Goal: Transaction & Acquisition: Purchase product/service

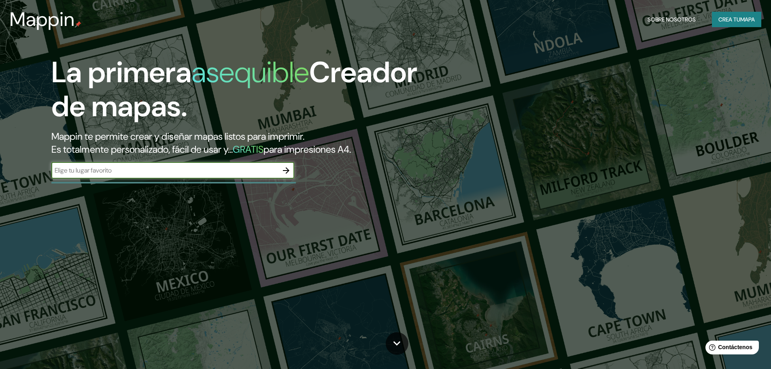
click at [140, 174] on input "text" at bounding box center [164, 170] width 227 height 9
click at [286, 171] on icon "button" at bounding box center [286, 171] width 10 height 10
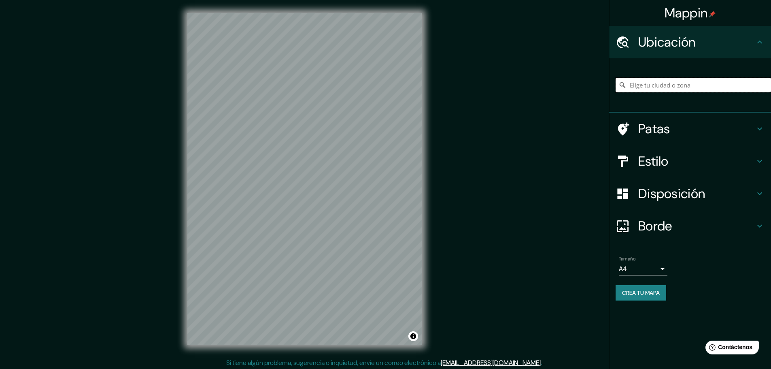
click at [649, 87] on input "Elige tu ciudad o zona" at bounding box center [693, 85] width 155 height 15
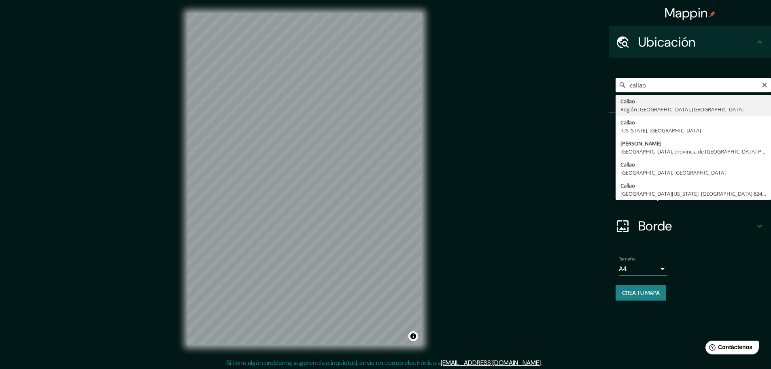
type input "[GEOGRAPHIC_DATA], [GEOGRAPHIC_DATA], [GEOGRAPHIC_DATA]"
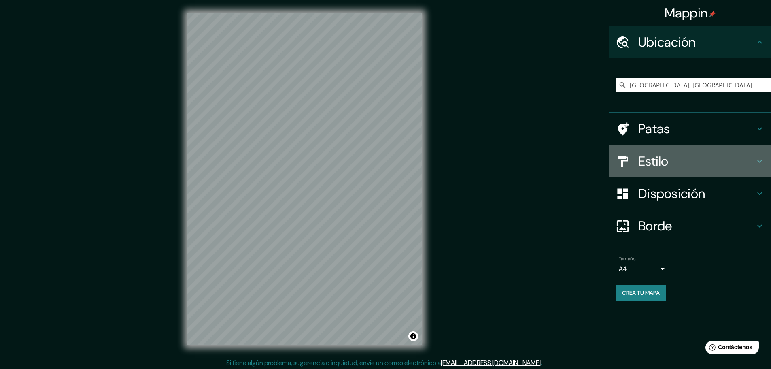
click at [652, 164] on font "Estilo" at bounding box center [653, 161] width 30 height 17
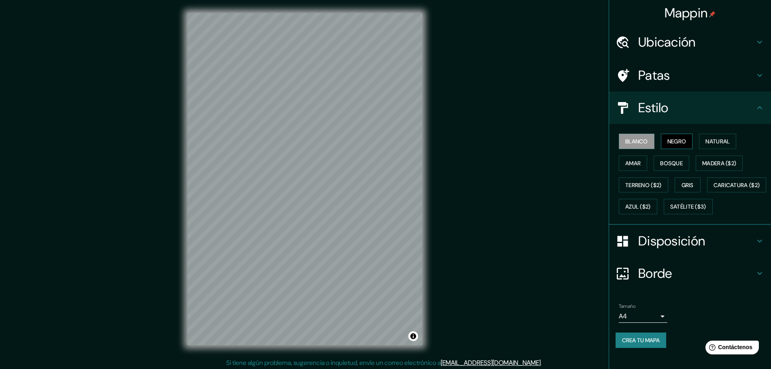
click at [672, 142] on font "Negro" at bounding box center [676, 141] width 19 height 7
click at [631, 141] on font "Blanco" at bounding box center [636, 141] width 23 height 7
click at [709, 142] on font "Natural" at bounding box center [718, 141] width 24 height 7
click at [629, 162] on font "Amar" at bounding box center [632, 162] width 15 height 7
click at [664, 165] on font "Bosque" at bounding box center [671, 162] width 23 height 7
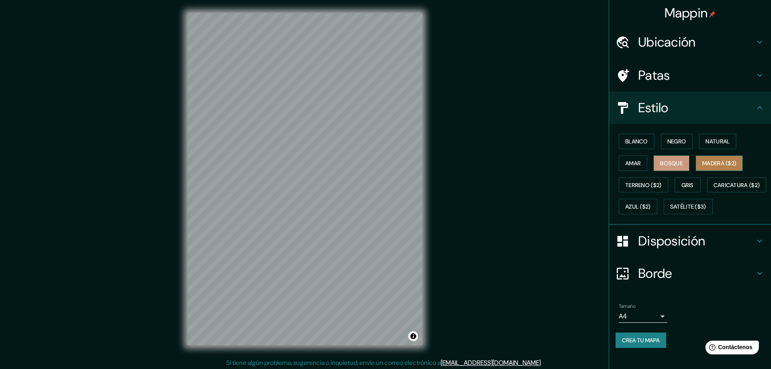
click at [705, 162] on font "Madera ($2)" at bounding box center [719, 162] width 34 height 7
click at [637, 183] on font "Terreno ($2)" at bounding box center [643, 184] width 36 height 7
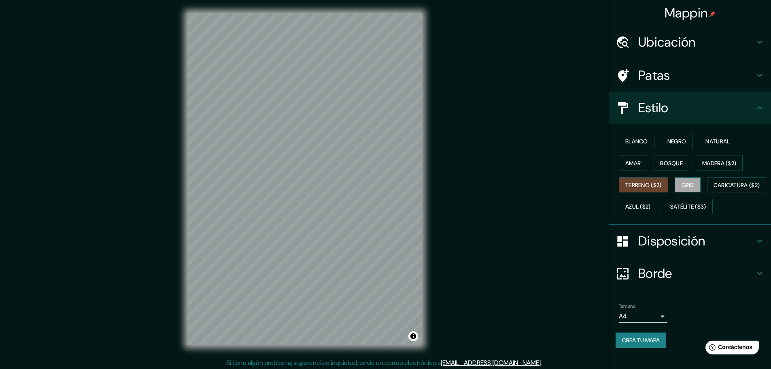
click at [682, 186] on font "Gris" at bounding box center [688, 184] width 12 height 7
click at [714, 189] on font "Caricatura ($2)" at bounding box center [737, 184] width 47 height 7
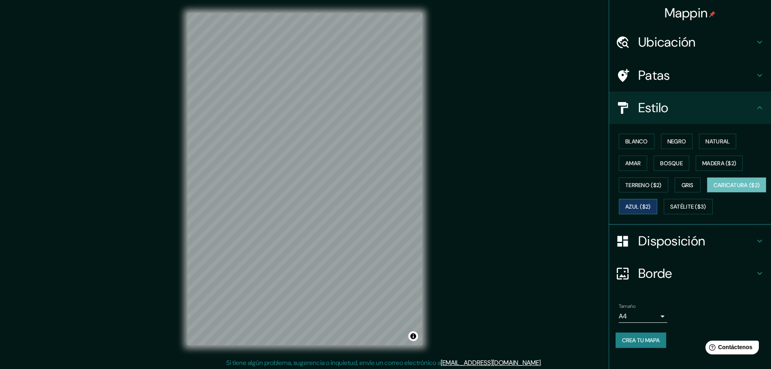
click at [651, 206] on font "Azul ($2)" at bounding box center [638, 206] width 26 height 7
click at [755, 43] on icon at bounding box center [760, 42] width 10 height 10
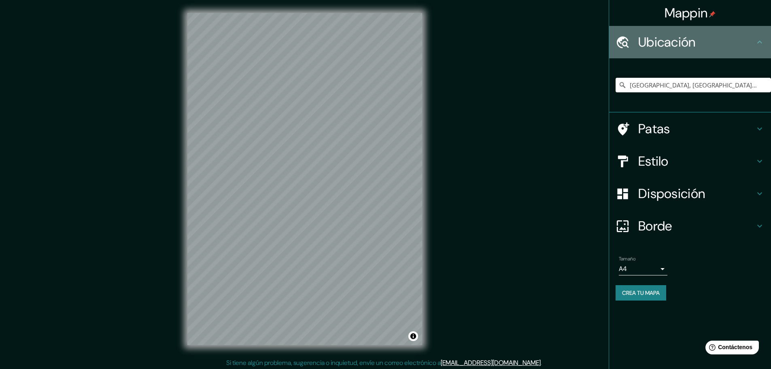
click at [749, 43] on h4 "Ubicación" at bounding box center [696, 42] width 117 height 16
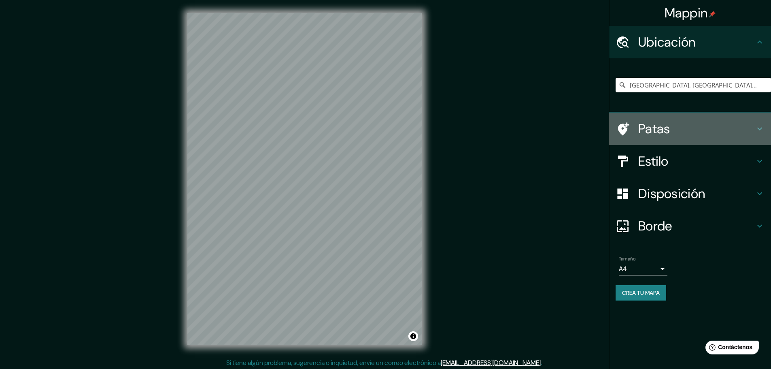
click at [655, 129] on font "Patas" at bounding box center [654, 128] width 32 height 17
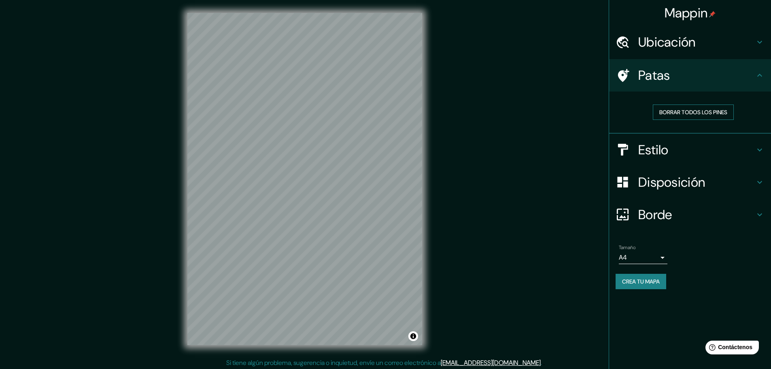
click at [682, 111] on font "Borrar todos los pines" at bounding box center [693, 111] width 68 height 7
click at [649, 217] on font "Borde" at bounding box center [655, 214] width 34 height 17
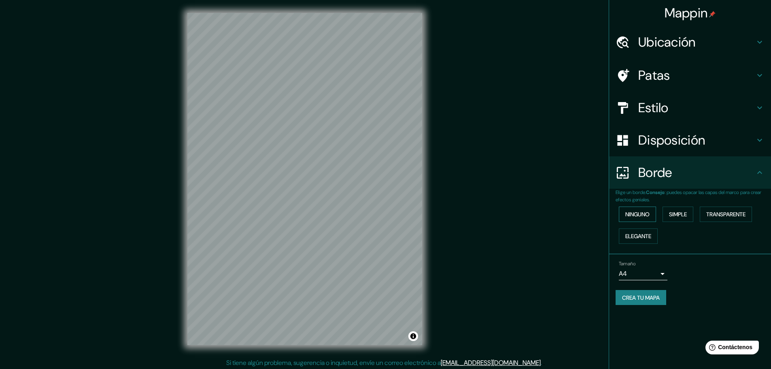
click at [636, 216] on font "Ninguno" at bounding box center [637, 213] width 24 height 7
click at [680, 213] on font "Simple" at bounding box center [678, 213] width 18 height 7
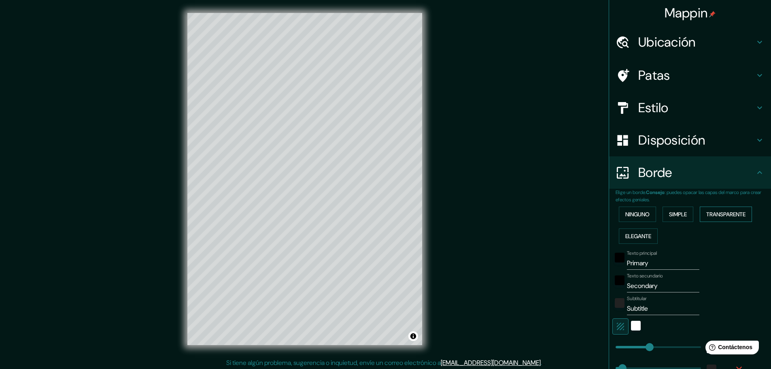
click at [711, 215] on font "Transparente" at bounding box center [725, 213] width 39 height 7
click at [640, 236] on font "Elegante" at bounding box center [638, 235] width 26 height 7
click at [626, 215] on font "Ninguno" at bounding box center [637, 213] width 24 height 7
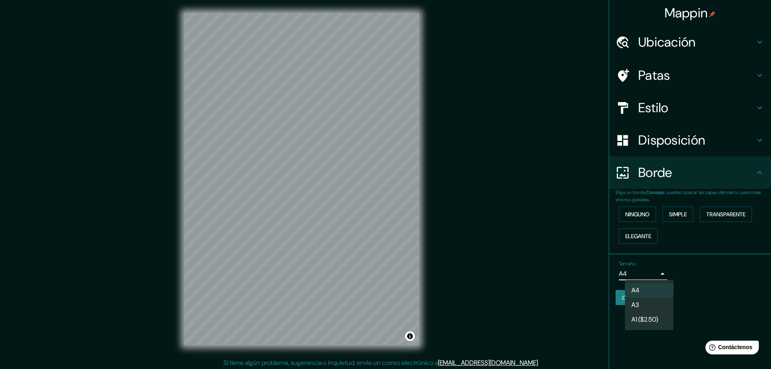
click at [663, 272] on body "Mappin Ubicación Callao, [GEOGRAPHIC_DATA], [GEOGRAPHIC_DATA] Patas Estilo Disp…" at bounding box center [385, 184] width 771 height 369
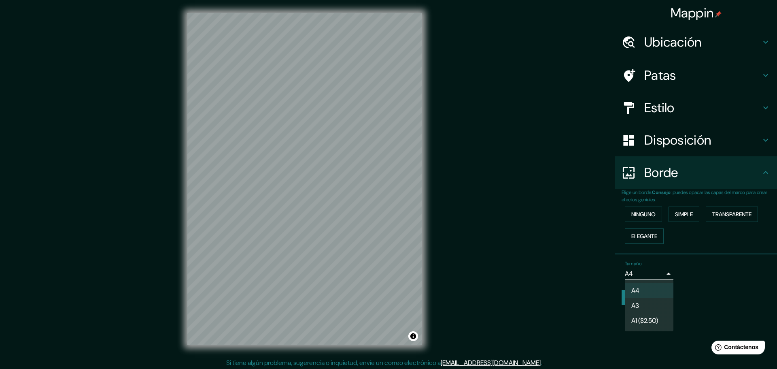
click at [638, 303] on font "A3" at bounding box center [635, 305] width 8 height 9
type input "a4"
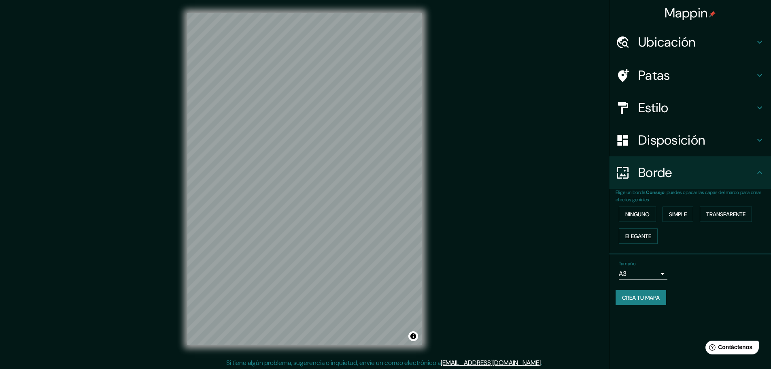
click at [755, 108] on icon at bounding box center [760, 108] width 10 height 10
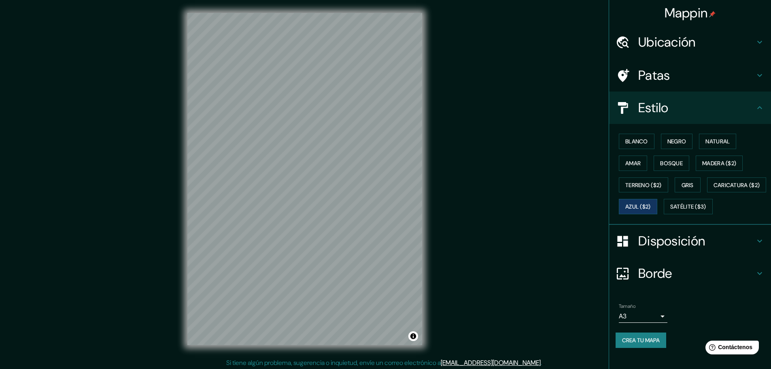
click at [757, 108] on icon at bounding box center [759, 107] width 5 height 3
click at [755, 109] on icon at bounding box center [760, 108] width 10 height 10
click at [670, 210] on font "Satélite ($3)" at bounding box center [688, 206] width 36 height 7
click at [651, 205] on font "Azul ($2)" at bounding box center [638, 206] width 26 height 7
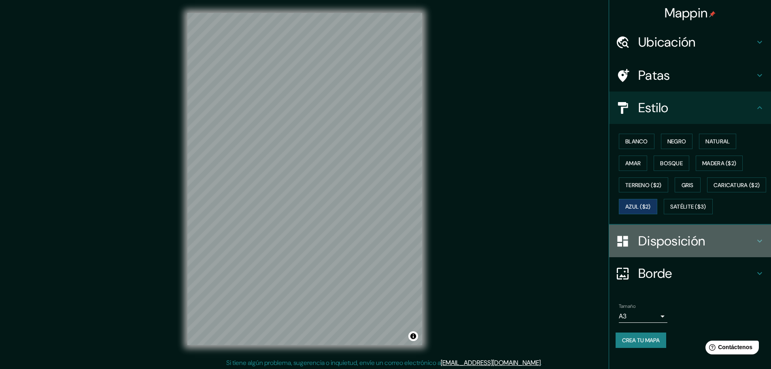
click at [658, 249] on font "Disposición" at bounding box center [671, 240] width 67 height 17
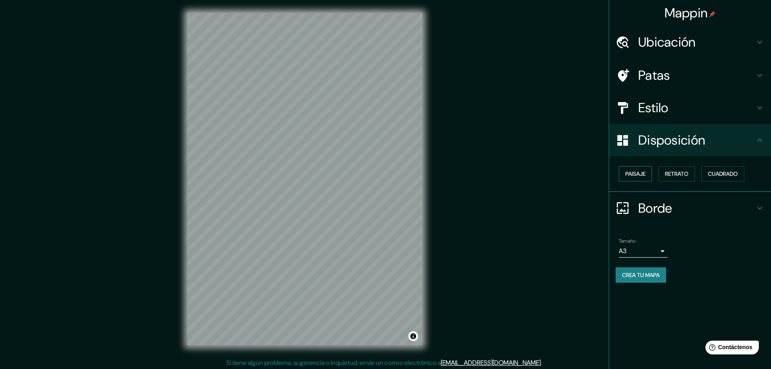
click at [637, 174] on font "Paisaje" at bounding box center [635, 173] width 20 height 7
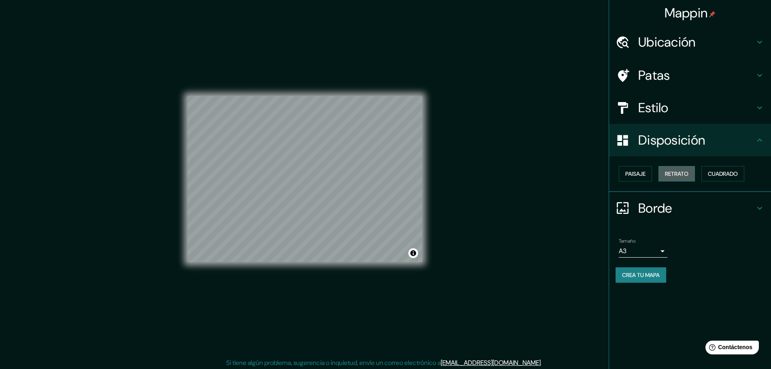
click at [679, 174] on font "Retrato" at bounding box center [676, 173] width 23 height 7
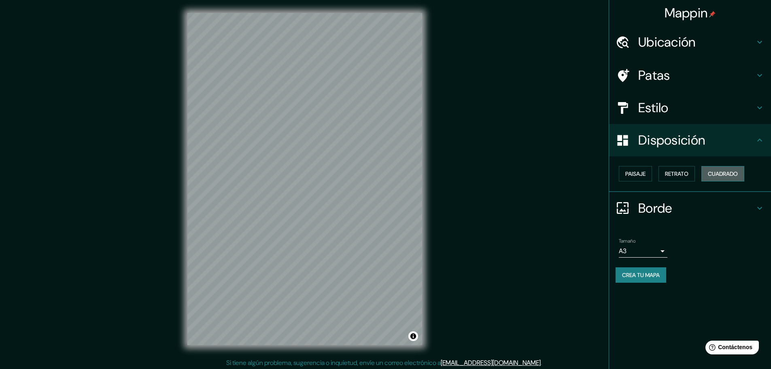
click at [716, 174] on font "Cuadrado" at bounding box center [723, 173] width 30 height 7
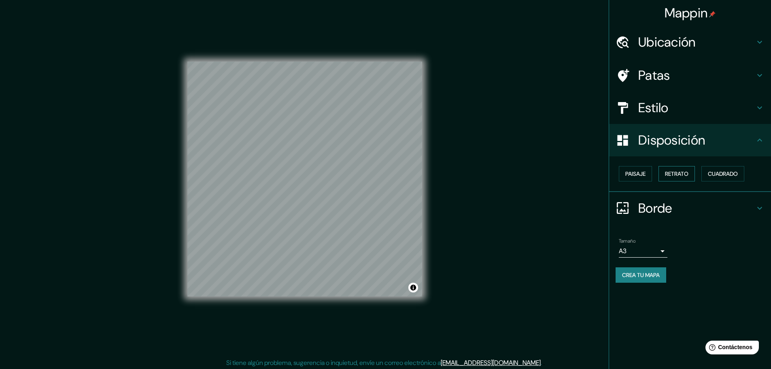
click at [678, 172] on font "Retrato" at bounding box center [676, 173] width 23 height 7
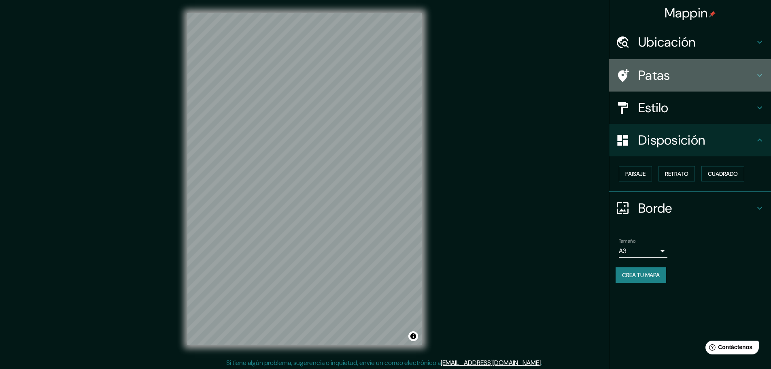
click at [758, 75] on icon at bounding box center [760, 75] width 10 height 10
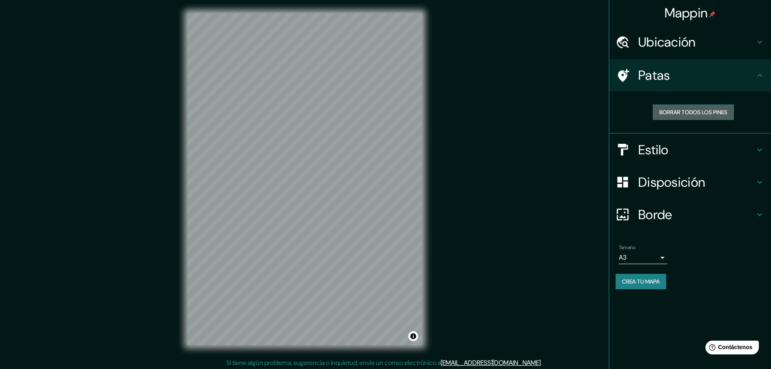
click at [687, 113] on font "Borrar todos los pines" at bounding box center [693, 111] width 68 height 7
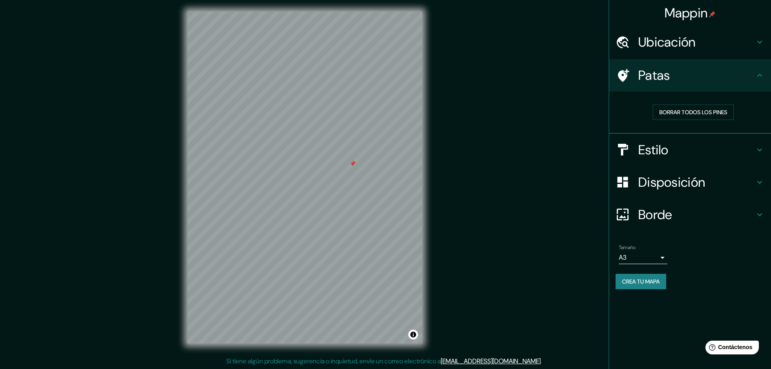
scroll to position [2, 0]
click at [760, 213] on icon at bounding box center [760, 215] width 10 height 10
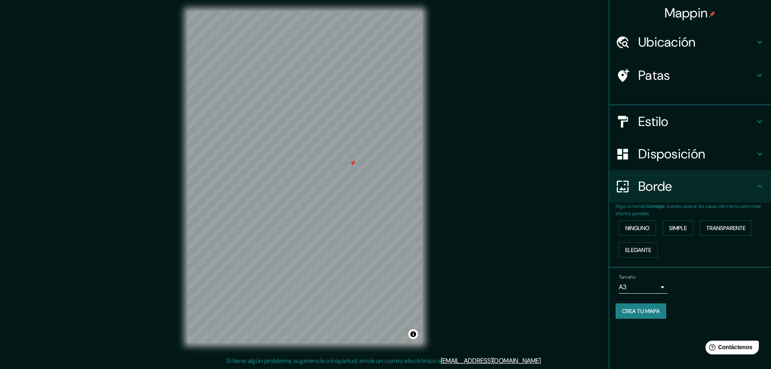
scroll to position [0, 0]
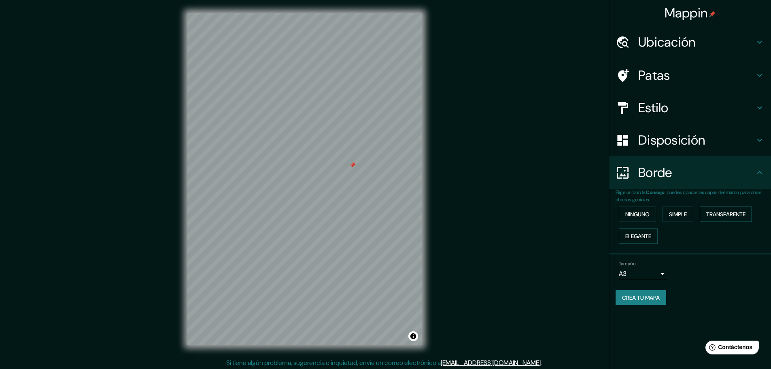
click at [734, 215] on font "Transparente" at bounding box center [725, 213] width 39 height 7
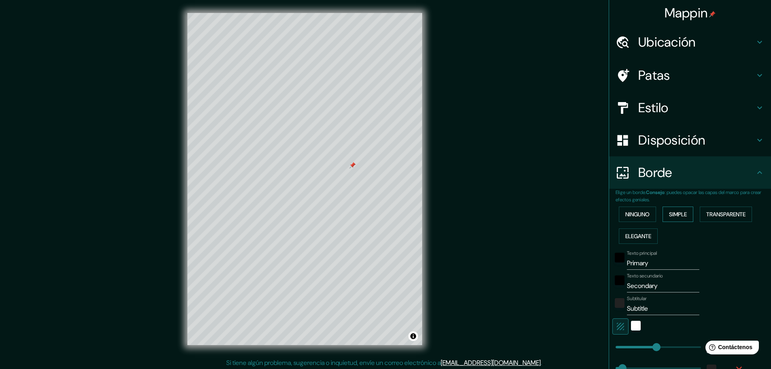
click at [669, 213] on font "Simple" at bounding box center [678, 213] width 18 height 7
click at [634, 218] on font "Ninguno" at bounding box center [637, 213] width 24 height 7
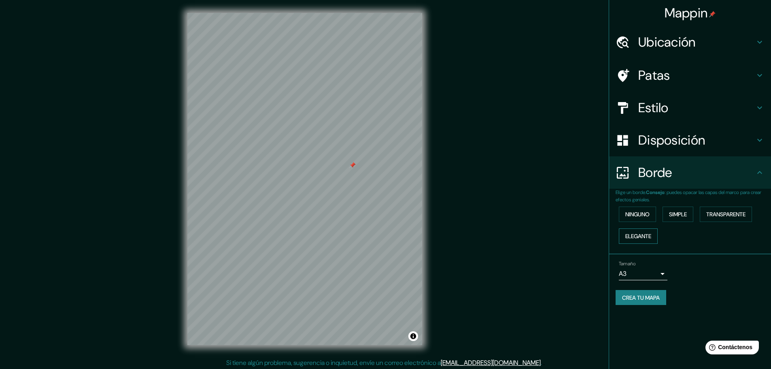
click at [643, 236] on font "Elegante" at bounding box center [638, 235] width 26 height 7
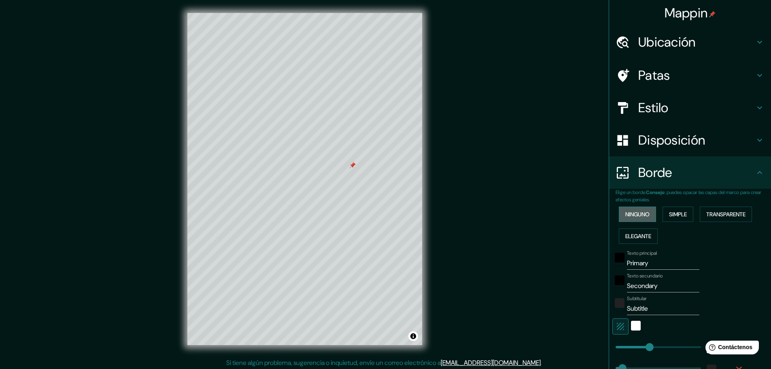
click at [634, 216] on font "Ninguno" at bounding box center [637, 213] width 24 height 7
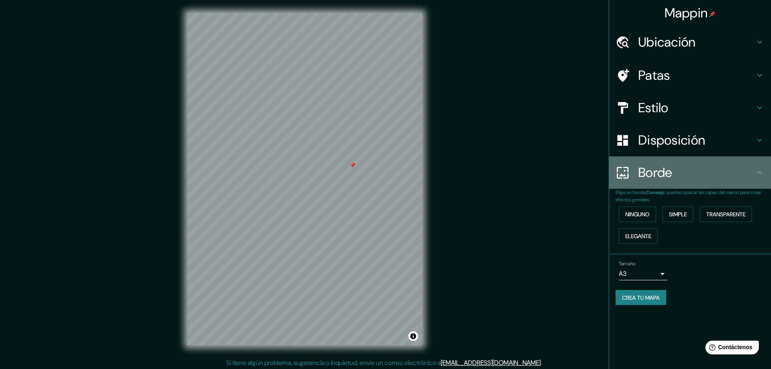
click at [757, 169] on icon at bounding box center [760, 173] width 10 height 10
click at [760, 176] on icon at bounding box center [760, 173] width 10 height 10
click at [646, 178] on font "Borde" at bounding box center [655, 172] width 34 height 17
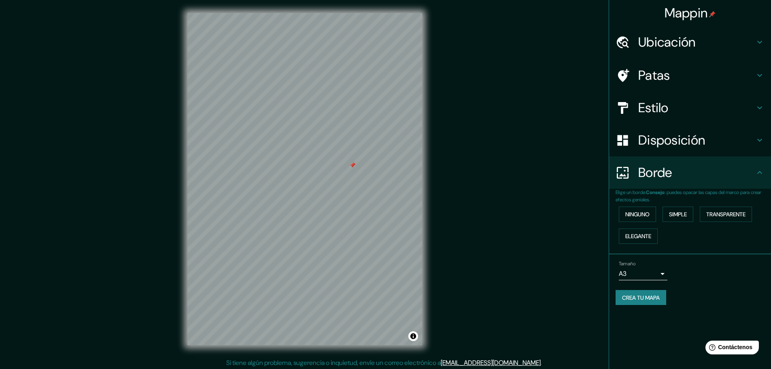
click at [663, 143] on font "Disposición" at bounding box center [671, 140] width 67 height 17
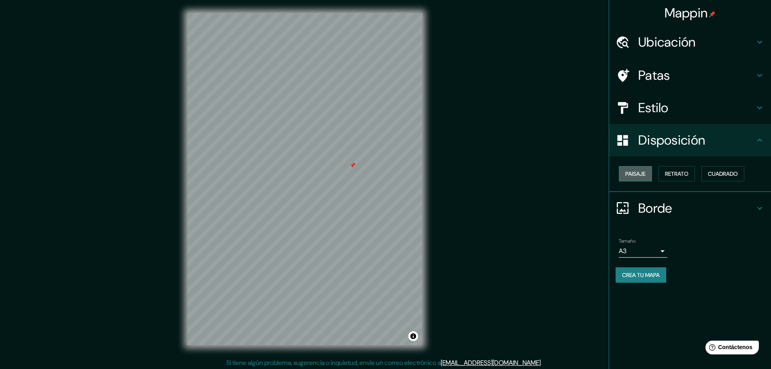
click at [637, 170] on font "Paisaje" at bounding box center [635, 173] width 20 height 7
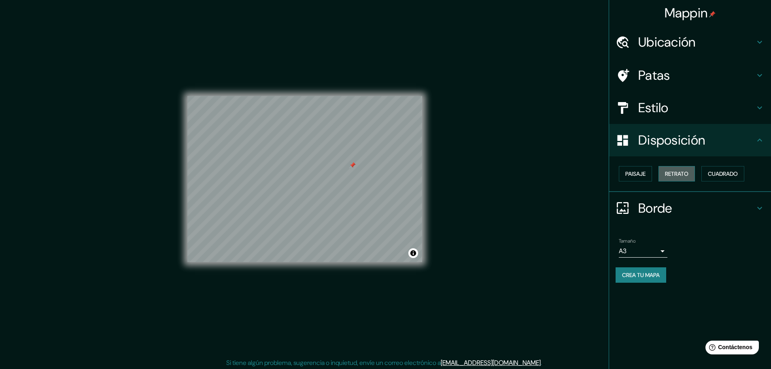
drag, startPoint x: 672, startPoint y: 175, endPoint x: 682, endPoint y: 172, distance: 10.4
click at [676, 174] on font "Retrato" at bounding box center [676, 173] width 23 height 7
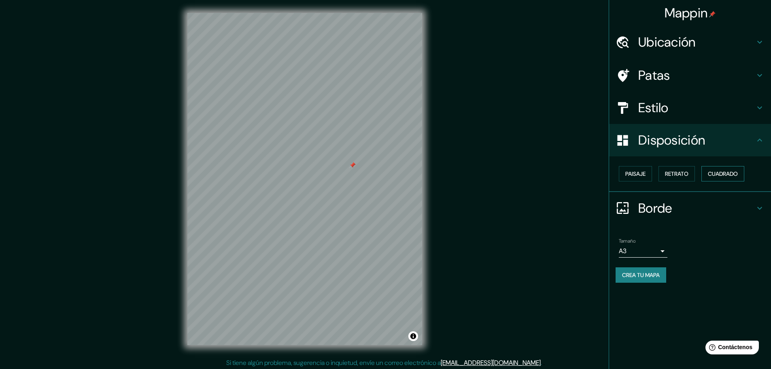
click at [723, 171] on font "Cuadrado" at bounding box center [723, 173] width 30 height 7
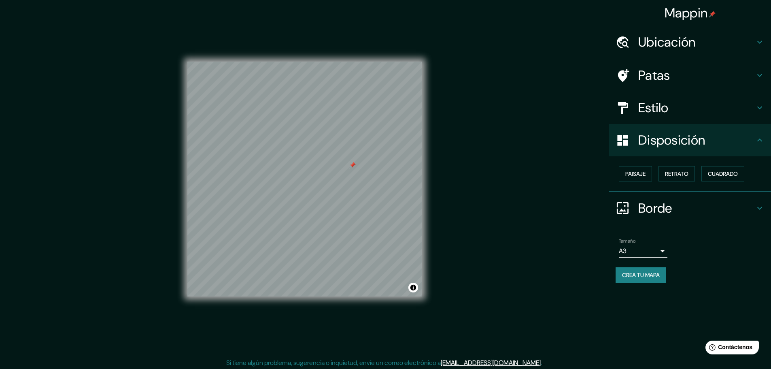
click at [754, 107] on h4 "Estilo" at bounding box center [696, 108] width 117 height 16
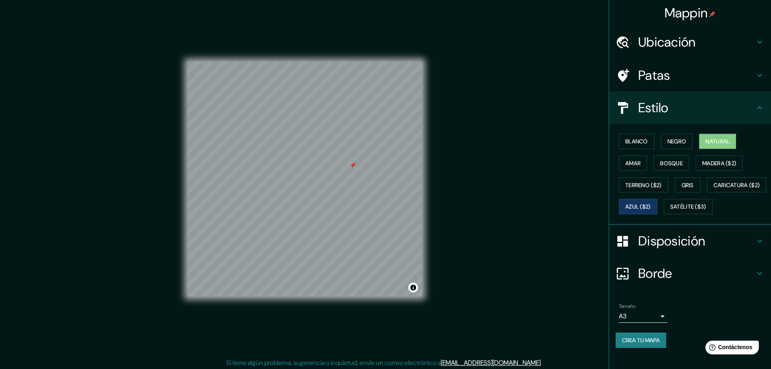
click at [712, 145] on font "Natural" at bounding box center [718, 141] width 24 height 7
click at [633, 164] on font "Amar" at bounding box center [632, 162] width 15 height 7
click at [755, 77] on icon at bounding box center [760, 75] width 10 height 10
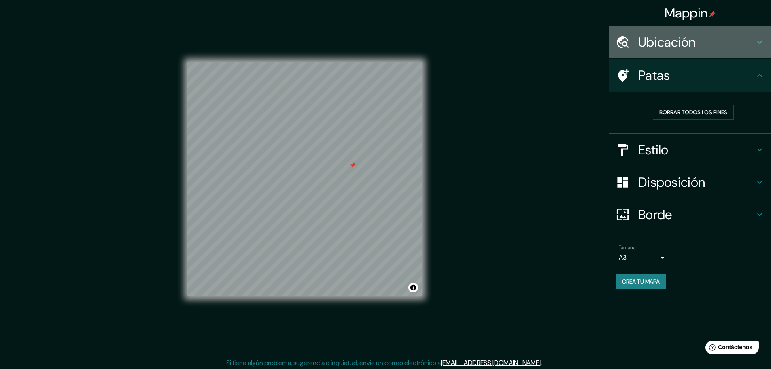
click at [757, 42] on icon at bounding box center [760, 42] width 10 height 10
